Goal: Register for event/course

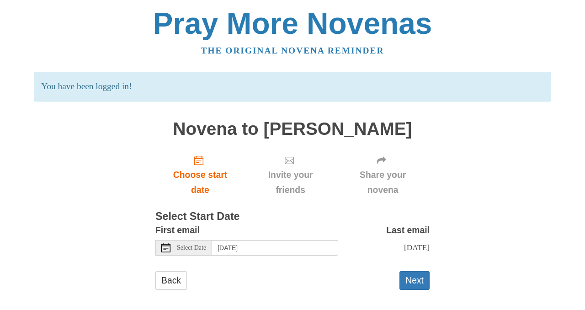
scroll to position [15, 0]
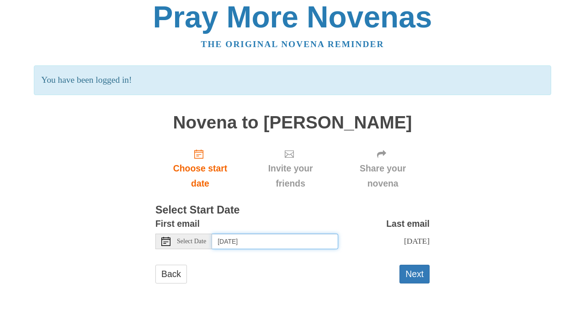
click at [231, 234] on input "[DATE]" at bounding box center [275, 242] width 126 height 16
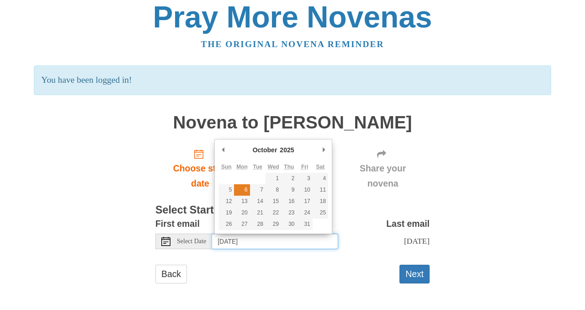
type input "[DATE]"
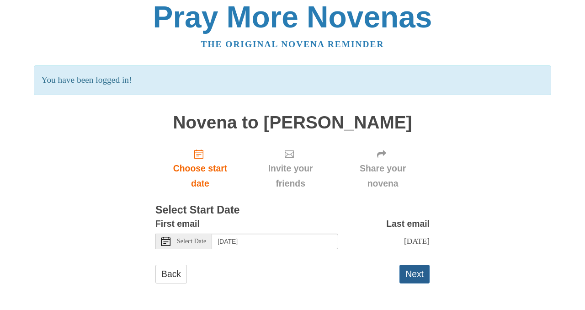
click at [413, 274] on button "Next" at bounding box center [414, 274] width 30 height 19
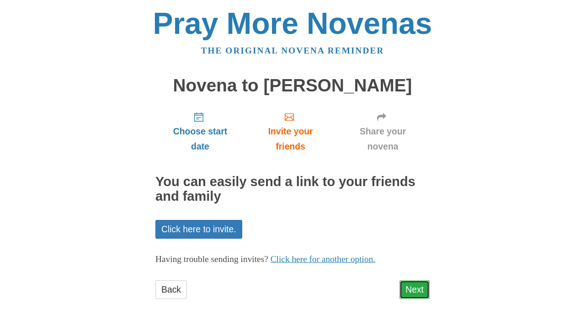
click at [414, 287] on link "Next" at bounding box center [414, 289] width 30 height 19
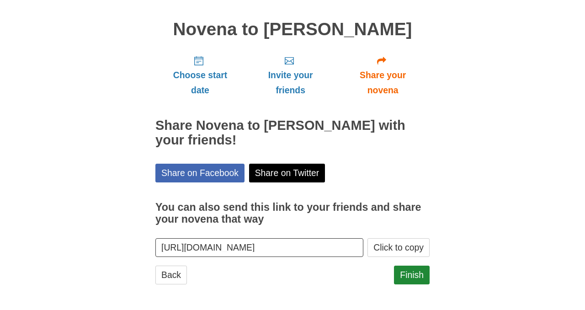
scroll to position [57, 0]
